Goal: Check status: Check status

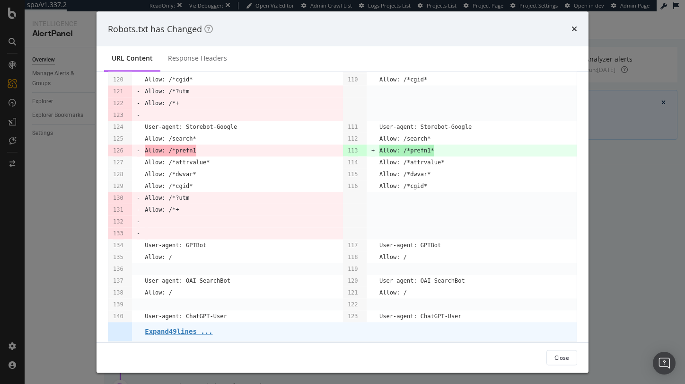
scroll to position [470, 0]
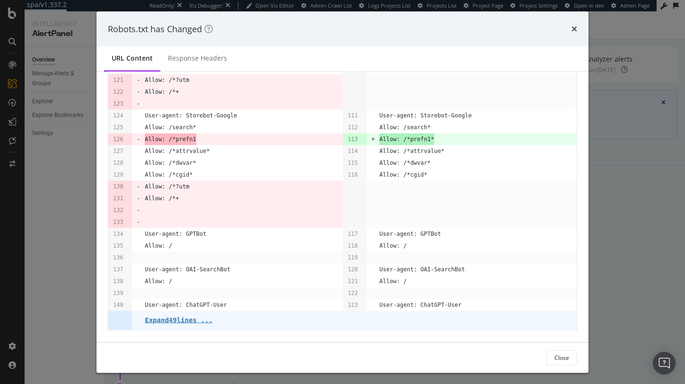
drag, startPoint x: 573, startPoint y: 27, endPoint x: 610, endPoint y: 61, distance: 50.2
click at [573, 27] on icon "times" at bounding box center [575, 29] width 6 height 8
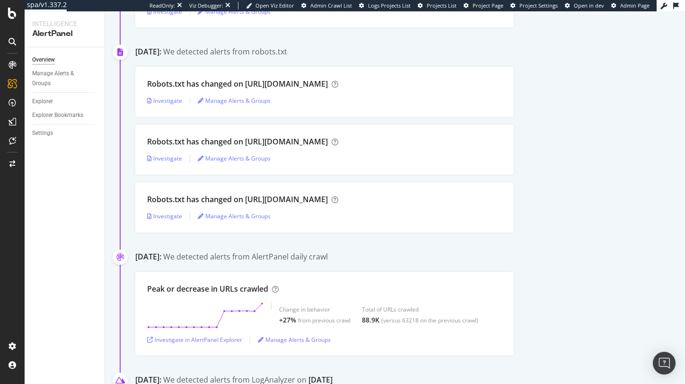
scroll to position [360, 0]
